Goal: Information Seeking & Learning: Learn about a topic

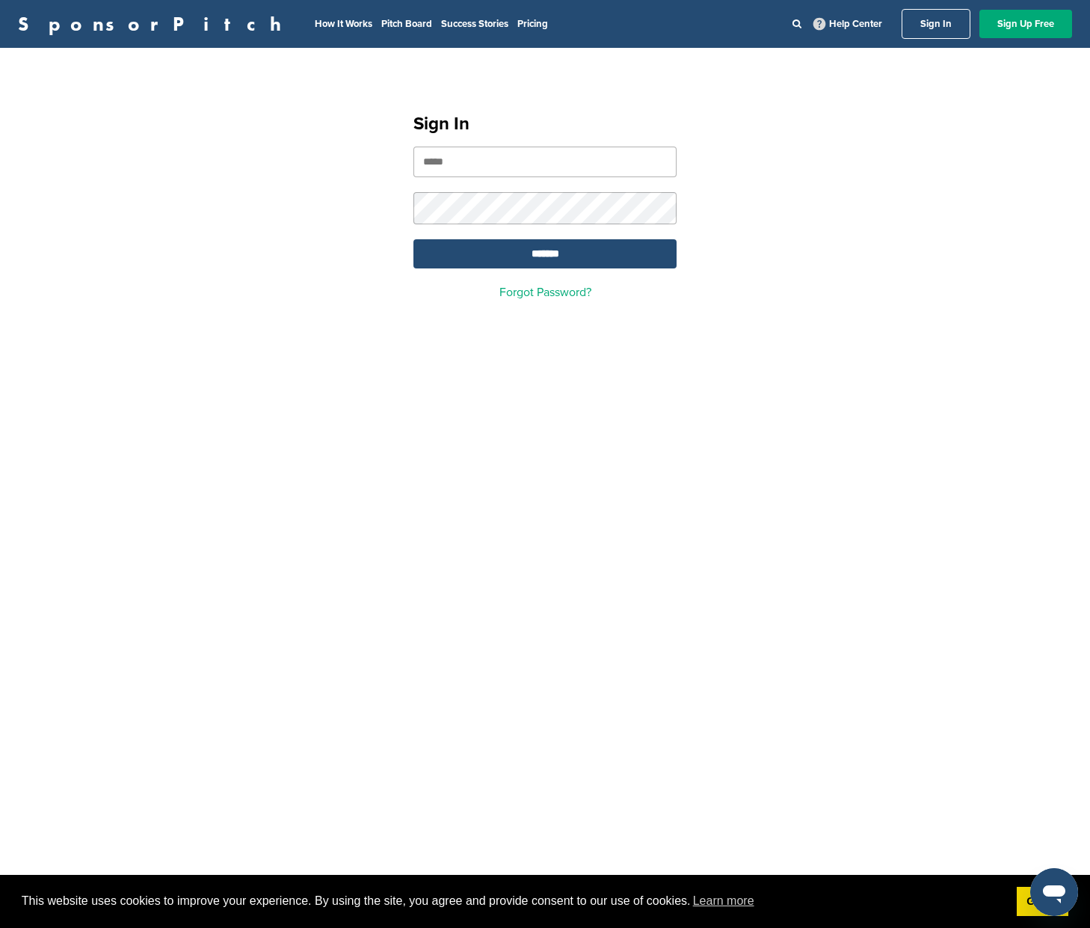
click at [662, 167] on input "email" at bounding box center [544, 162] width 263 height 31
click at [587, 161] on input "email" at bounding box center [544, 162] width 263 height 31
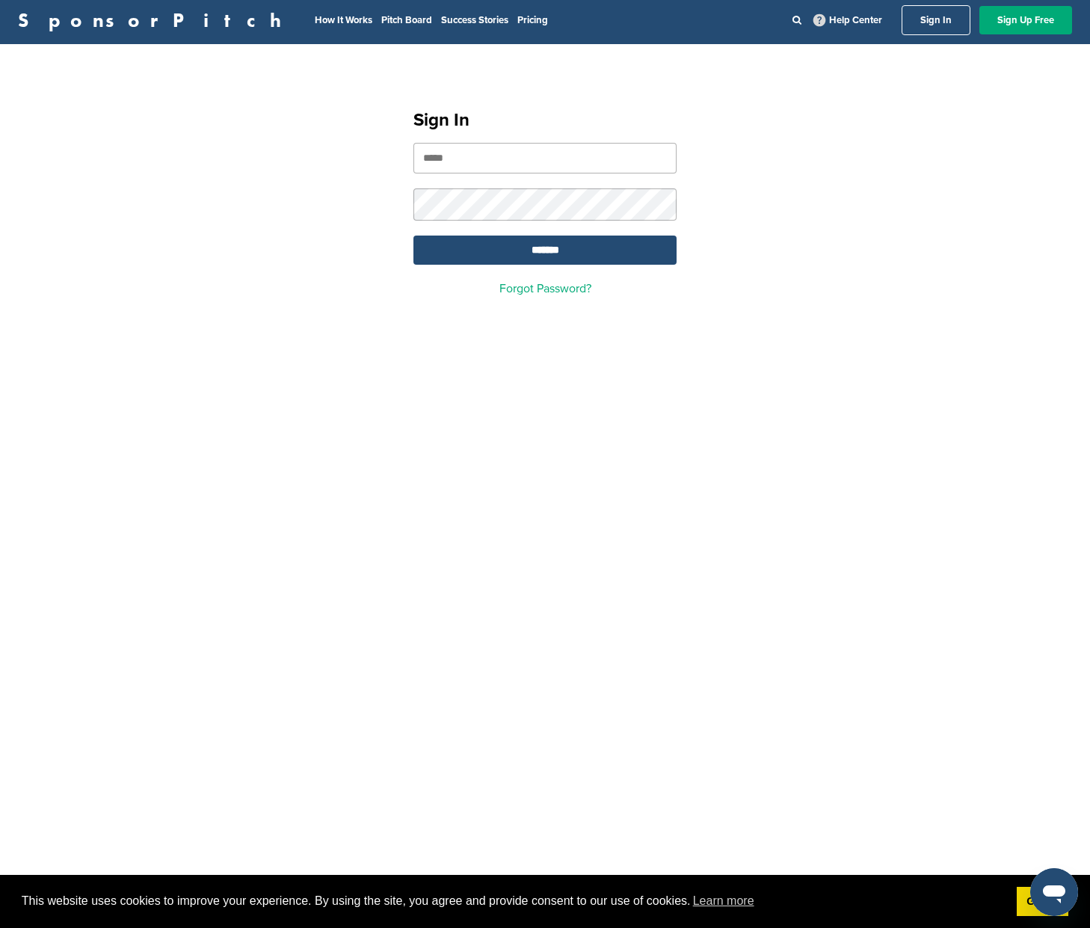
click at [472, 161] on input "email" at bounding box center [544, 158] width 263 height 31
click at [455, 170] on input "email" at bounding box center [544, 158] width 263 height 31
click at [552, 292] on link "Forgot Password?" at bounding box center [545, 288] width 92 height 15
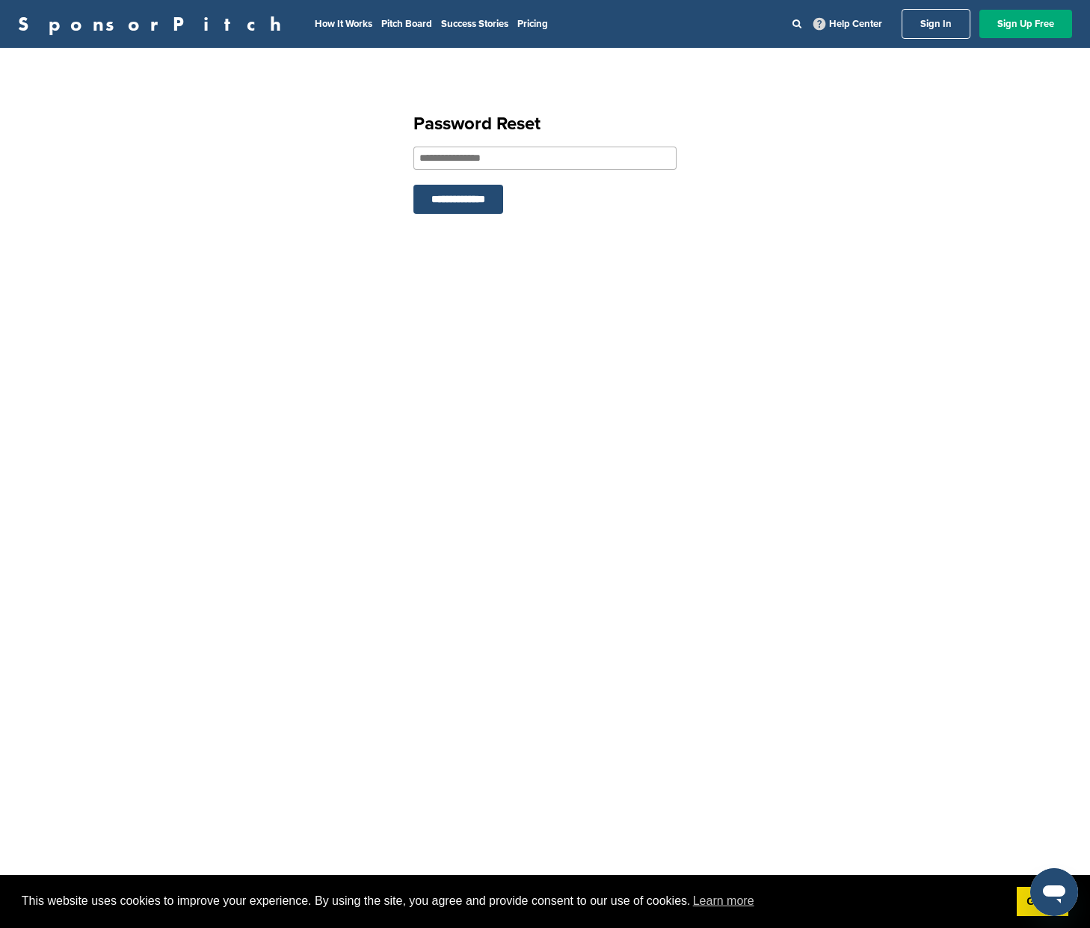
click at [446, 164] on input "email" at bounding box center [544, 158] width 263 height 23
click at [517, 26] on link "Pricing" at bounding box center [532, 24] width 31 height 12
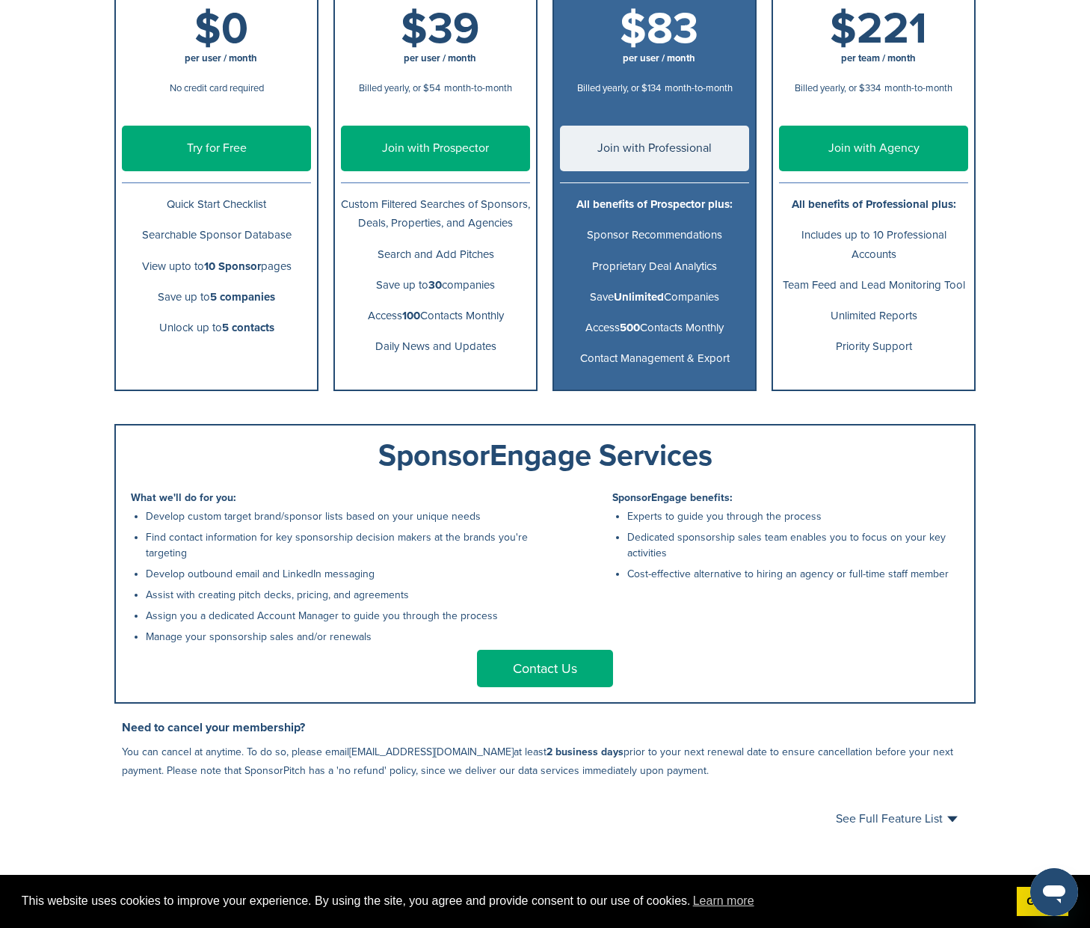
scroll to position [307, 0]
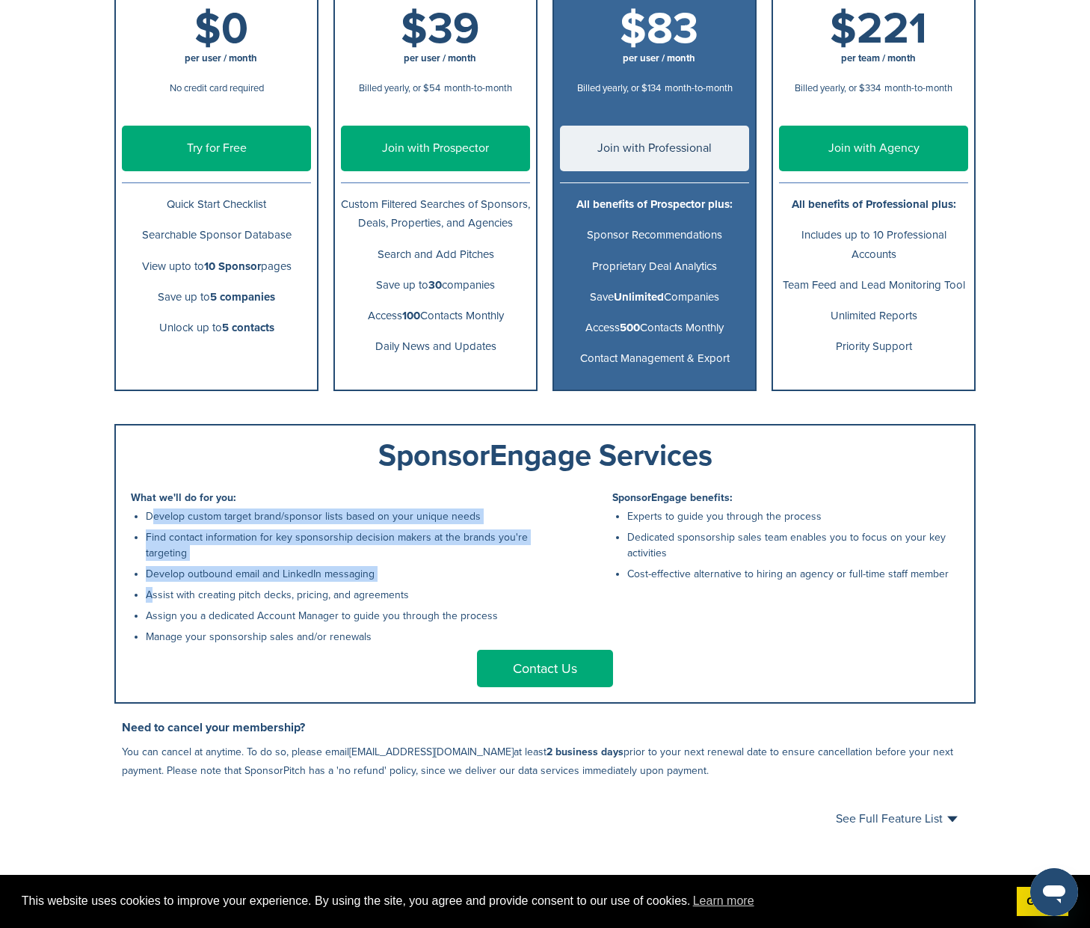
drag, startPoint x: 148, startPoint y: 521, endPoint x: 382, endPoint y: 587, distance: 243.1
click at [382, 587] on ul "Develop custom target brand/sponsor lists based on your unique needs Find conta…" at bounding box center [342, 576] width 392 height 136
copy ul "Develop custom target brand/sponsor lists based on your unique needs Find conta…"
